Goal: Navigation & Orientation: Find specific page/section

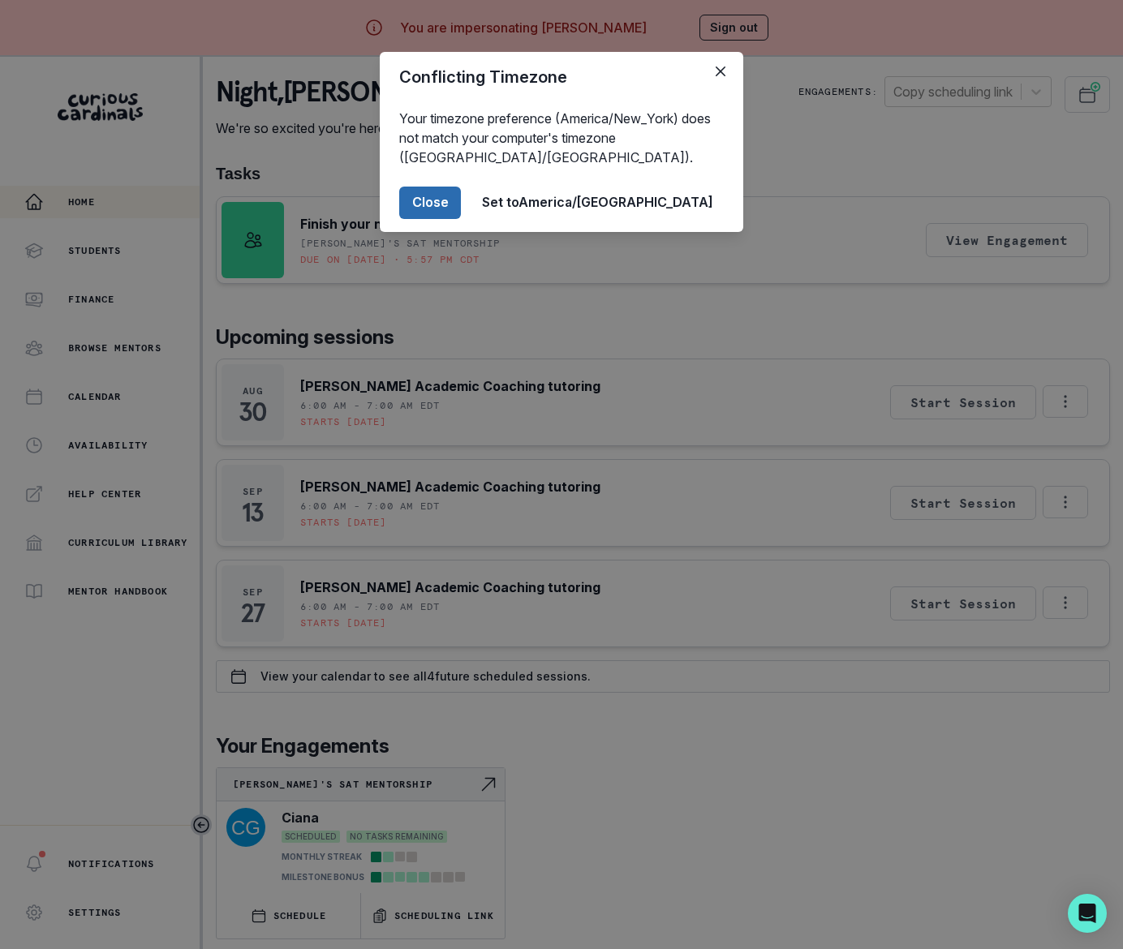
click at [461, 205] on button "Close" at bounding box center [430, 203] width 62 height 32
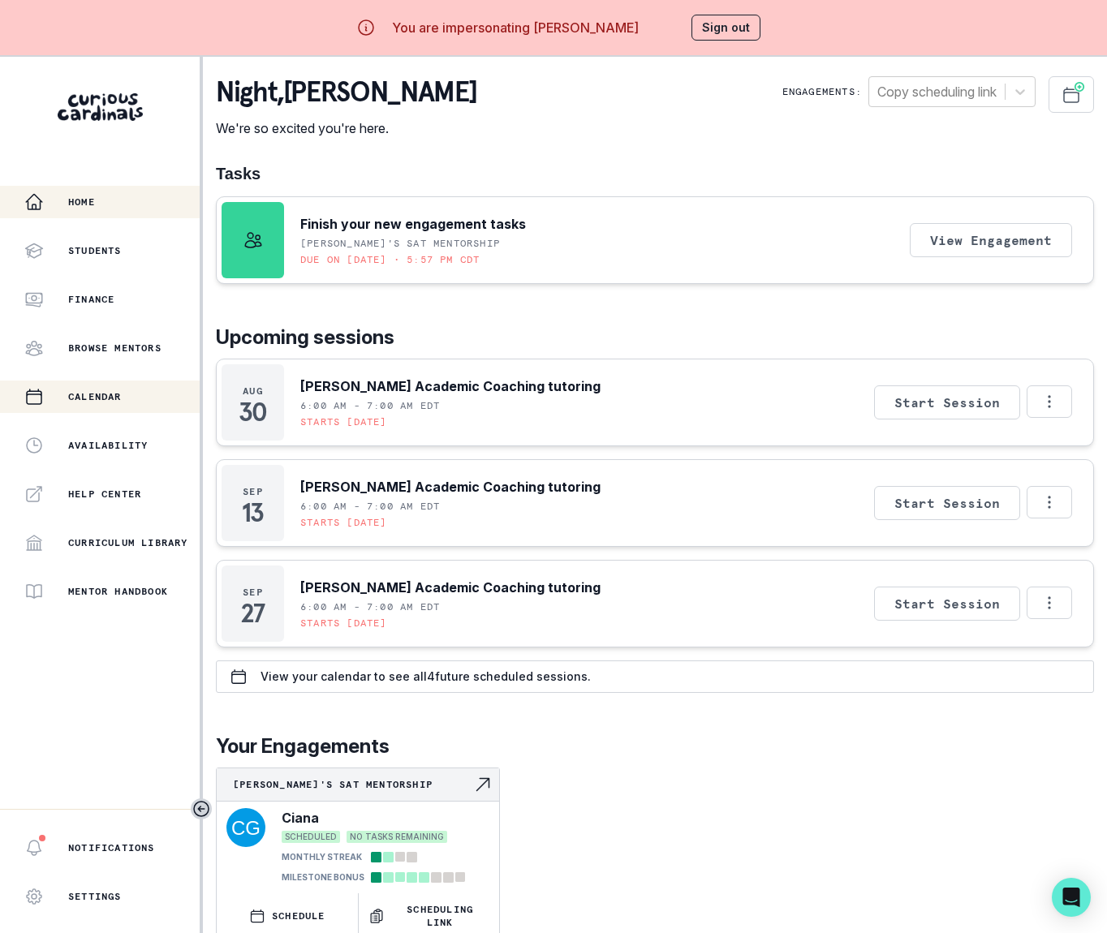
click at [101, 396] on p "Calendar" at bounding box center [95, 396] width 54 height 13
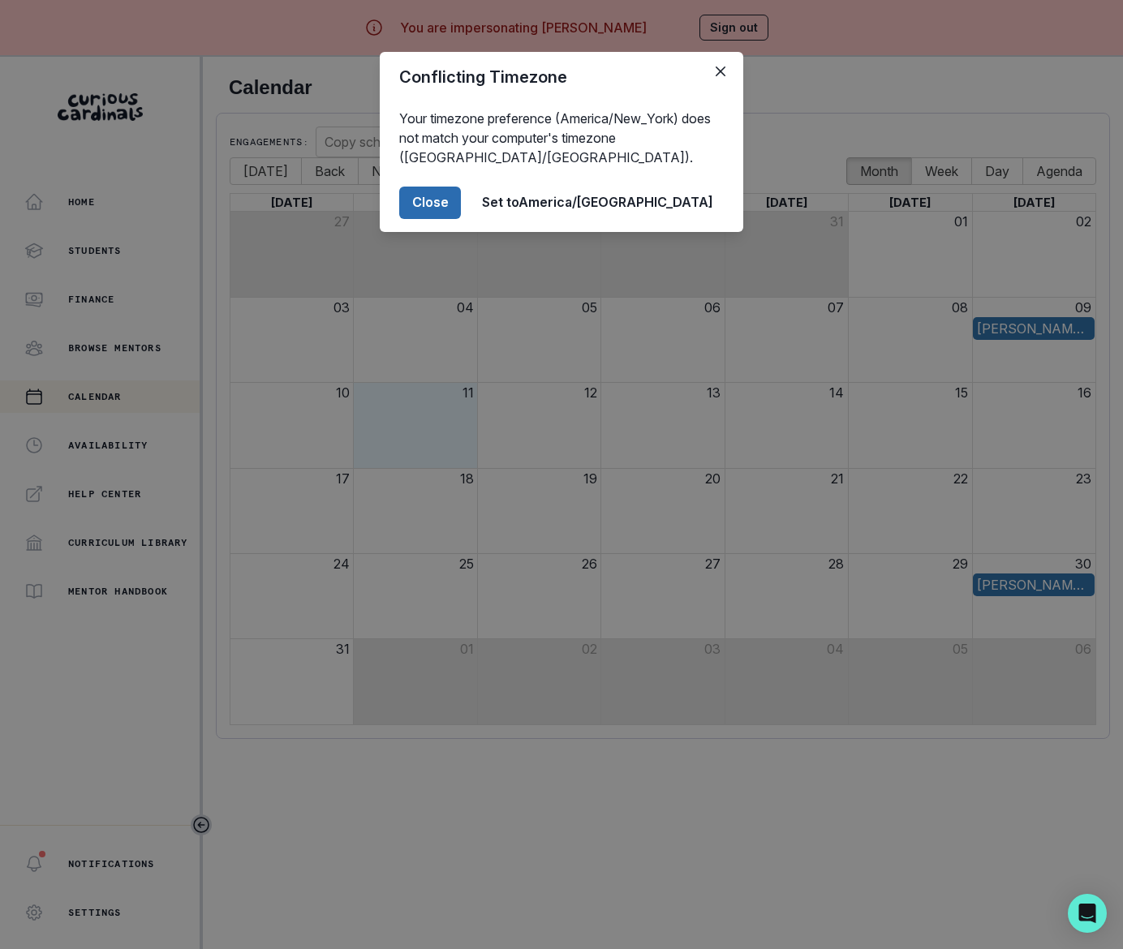
click at [461, 211] on button "Close" at bounding box center [430, 203] width 62 height 32
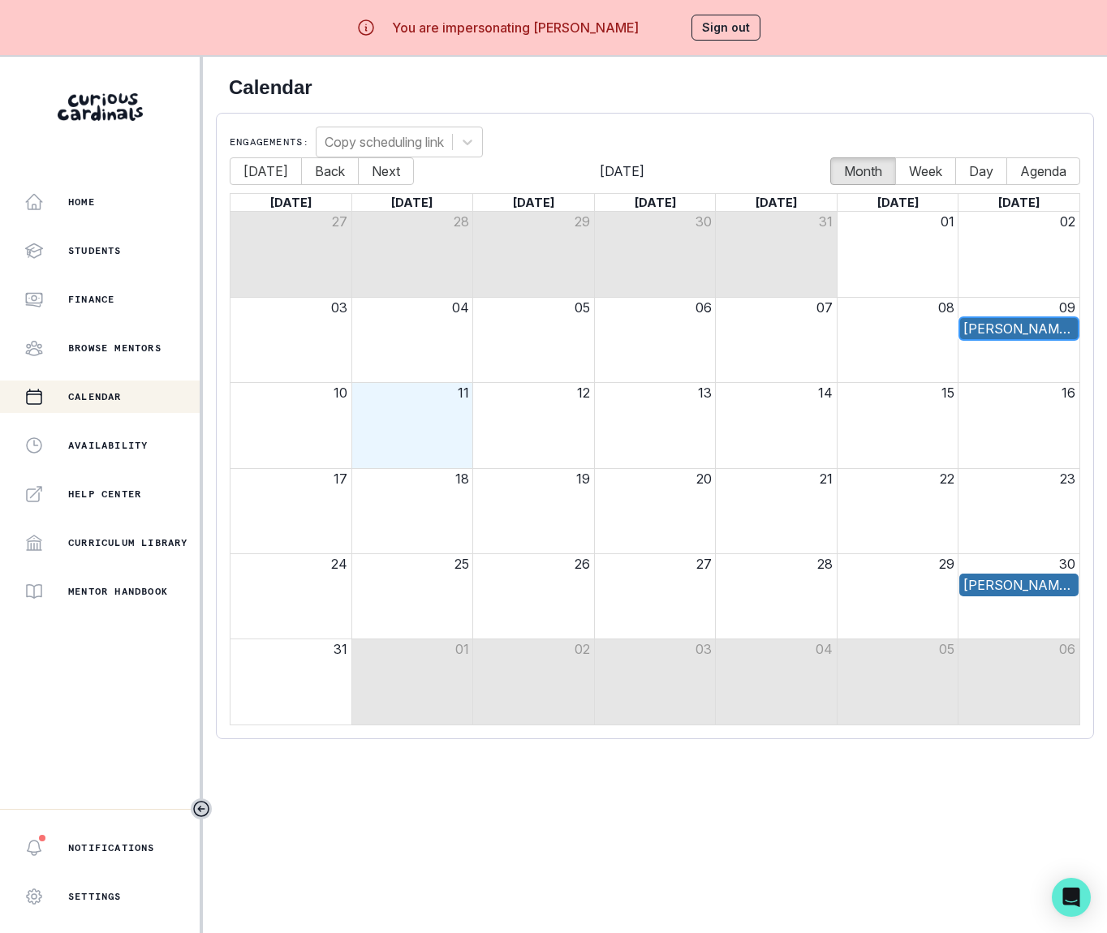
click at [1034, 325] on div "[PERSON_NAME] Academic Coaching tutoring" at bounding box center [1018, 328] width 111 height 19
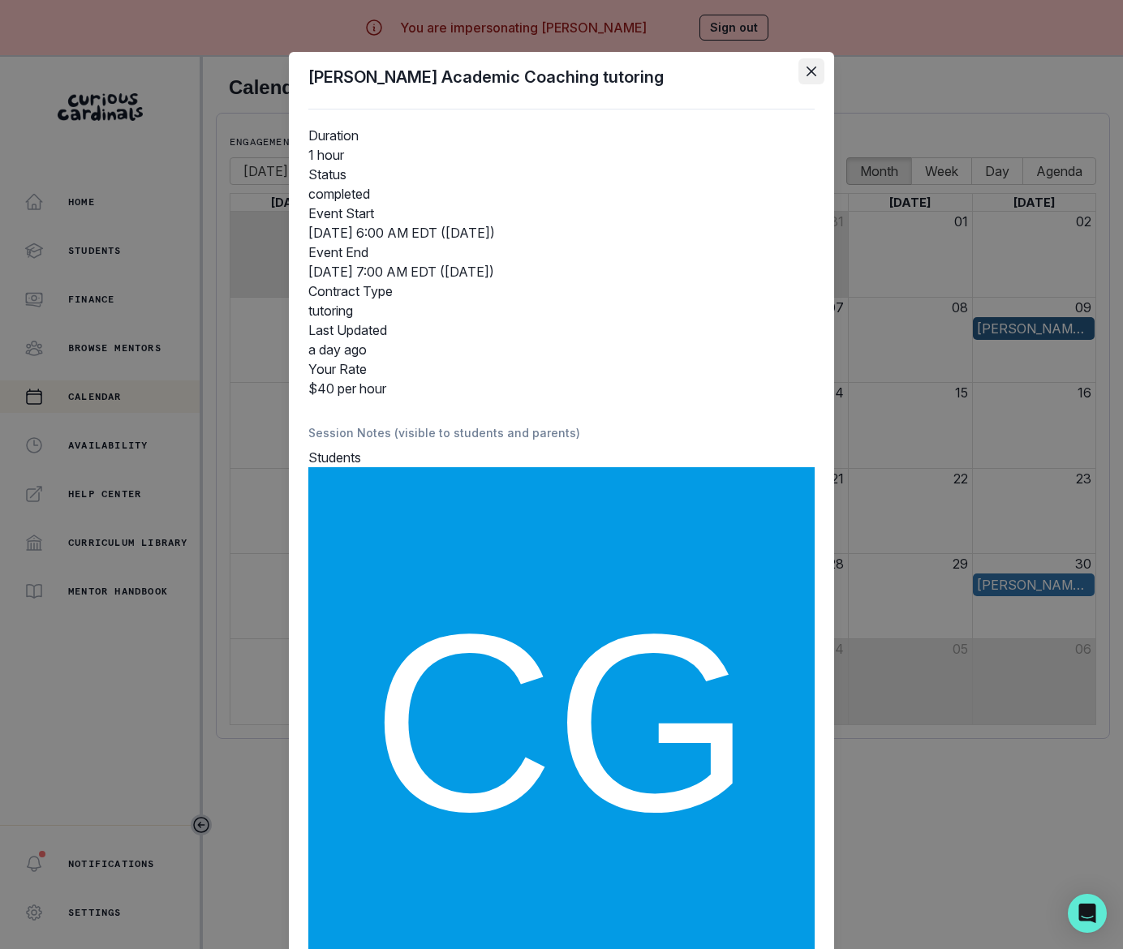
click at [806, 67] on icon "Close" at bounding box center [811, 72] width 10 height 10
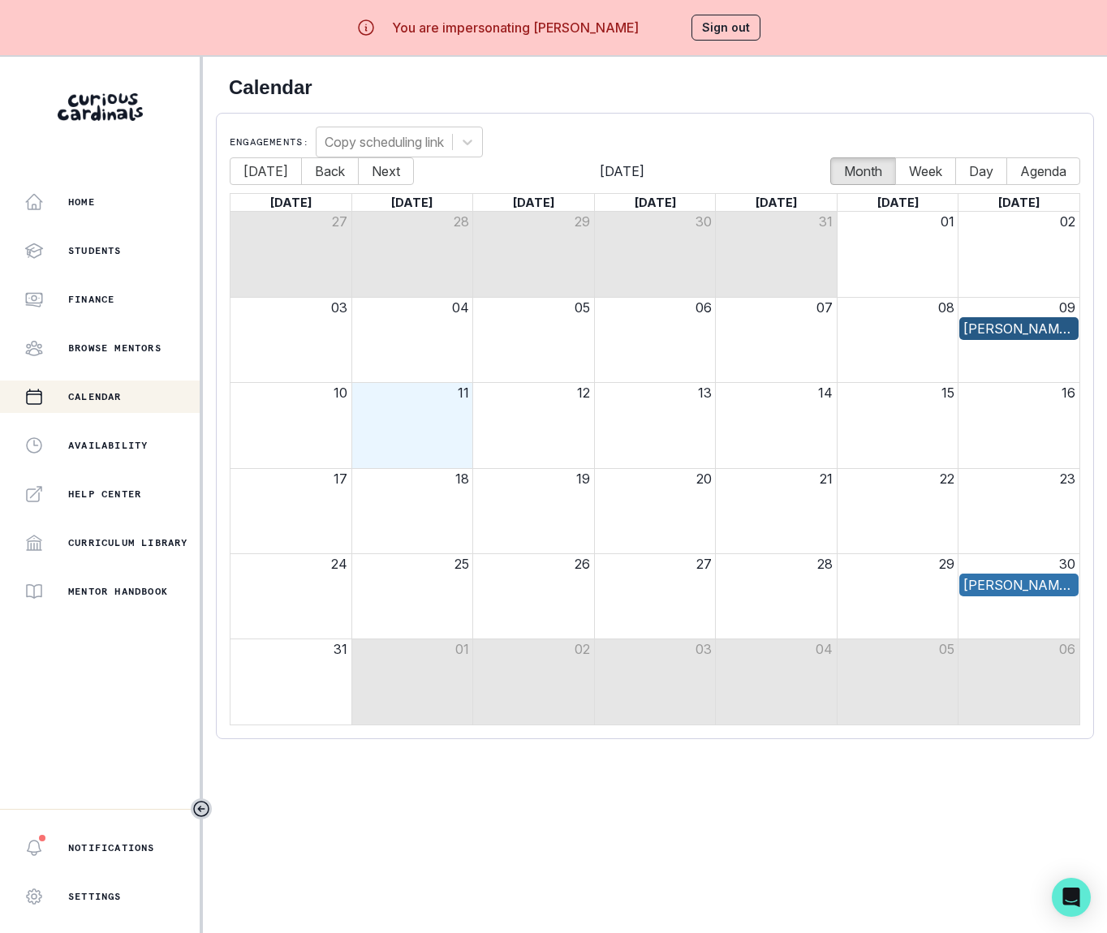
click at [725, 28] on button "Sign out" at bounding box center [725, 28] width 69 height 26
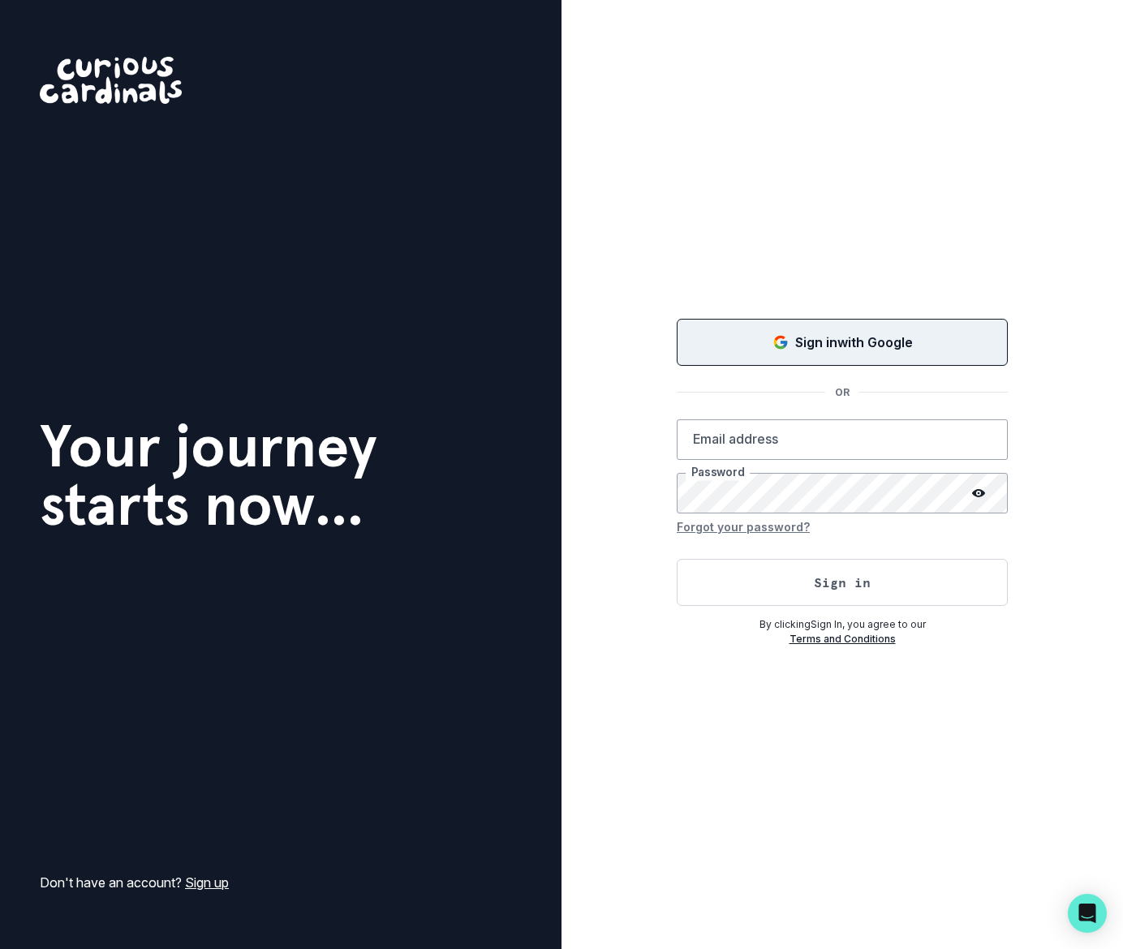
click at [781, 342] on icon "Sign in with Google (GSuite)" at bounding box center [784, 344] width 6 height 6
